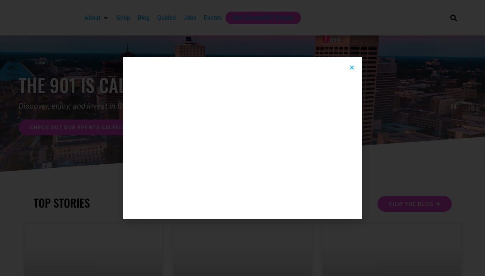
click at [352, 68] on icon "Close" at bounding box center [352, 68] width 6 height 6
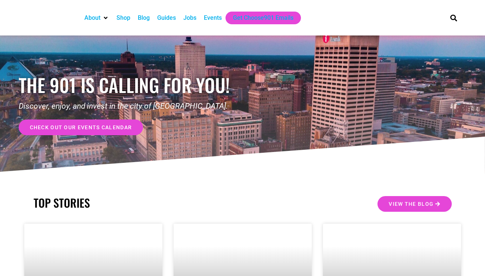
click at [212, 16] on div "Events" at bounding box center [213, 17] width 18 height 9
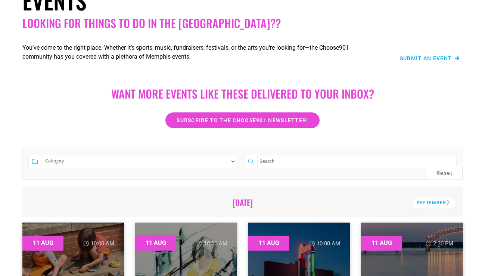
scroll to position [64, 0]
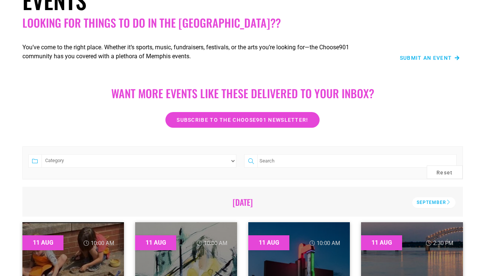
click at [437, 59] on span "Submit an Event" at bounding box center [426, 57] width 52 height 5
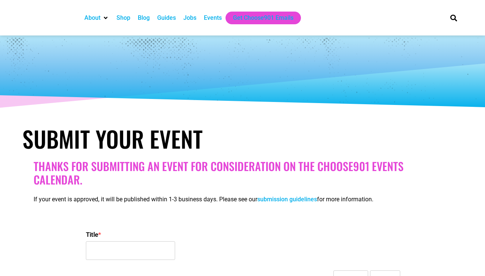
select select
click at [112, 241] on input "Title *" at bounding box center [130, 250] width 89 height 19
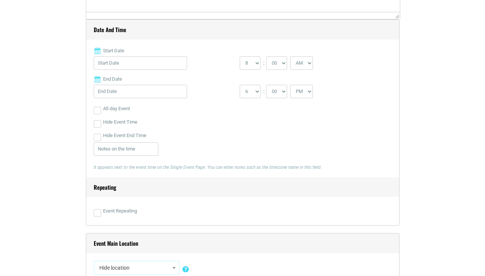
scroll to position [336, 0]
type input "RESPONSE 5"
click at [116, 64] on input "Start Date" at bounding box center [140, 62] width 93 height 13
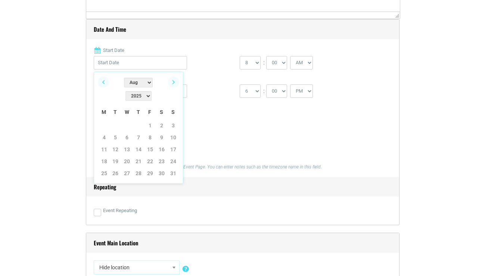
click at [132, 82] on select "Jan Feb Mar Apr May Jun Jul Aug Sep Oct Nov Dec" at bounding box center [138, 83] width 29 height 10
click at [149, 120] on link "5" at bounding box center [149, 125] width 11 height 11
type input "09/05/2025"
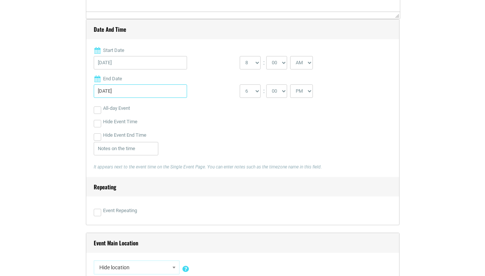
click at [118, 93] on input "09/05/2025" at bounding box center [140, 90] width 93 height 13
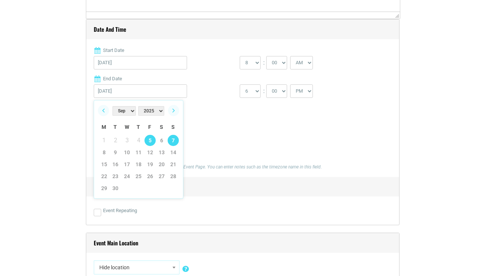
click at [173, 139] on link "7" at bounding box center [173, 140] width 11 height 11
type input "09/07/2025"
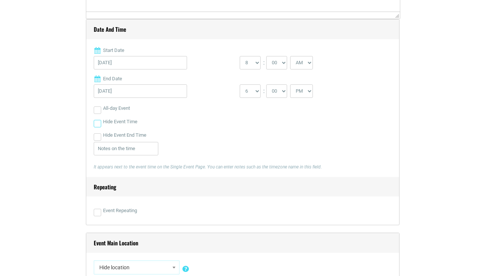
click at [96, 124] on input "Hide Event Time" at bounding box center [97, 123] width 7 height 7
checkbox input "false"
click at [252, 66] on select "0 1 2 3 4 5 6 7 8 9 10 11 12" at bounding box center [250, 62] width 21 height 13
select select "7"
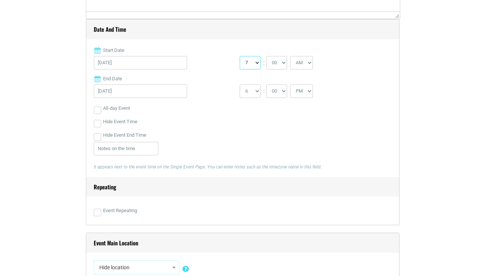
click at [240, 56] on select "0 1 2 3 4 5 6 7 8 9 10 11 12" at bounding box center [250, 62] width 21 height 13
click at [280, 63] on select "00 05 10 15 20 25 30 35 40 45 50 55" at bounding box center [276, 62] width 21 height 13
click at [302, 64] on select "AM PM" at bounding box center [301, 62] width 23 height 13
select select "PM"
click at [291, 56] on select "AM PM" at bounding box center [301, 62] width 23 height 13
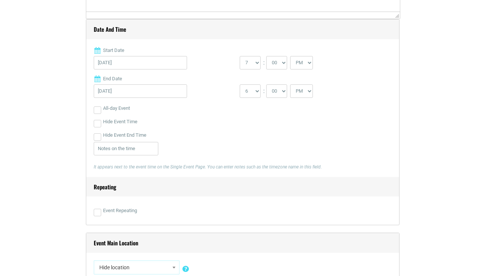
click at [279, 129] on div "Hide Event End Time" at bounding box center [243, 134] width 298 height 13
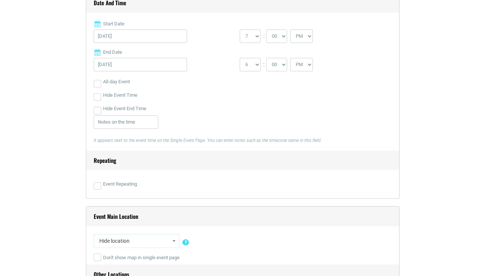
scroll to position [363, 0]
click at [98, 184] on input "Event Repeating" at bounding box center [97, 185] width 7 height 7
checkbox input "true"
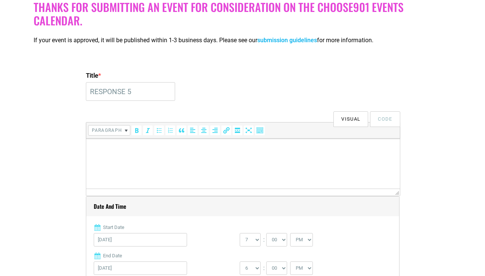
scroll to position [158, 0]
